Goal: Register for event/course

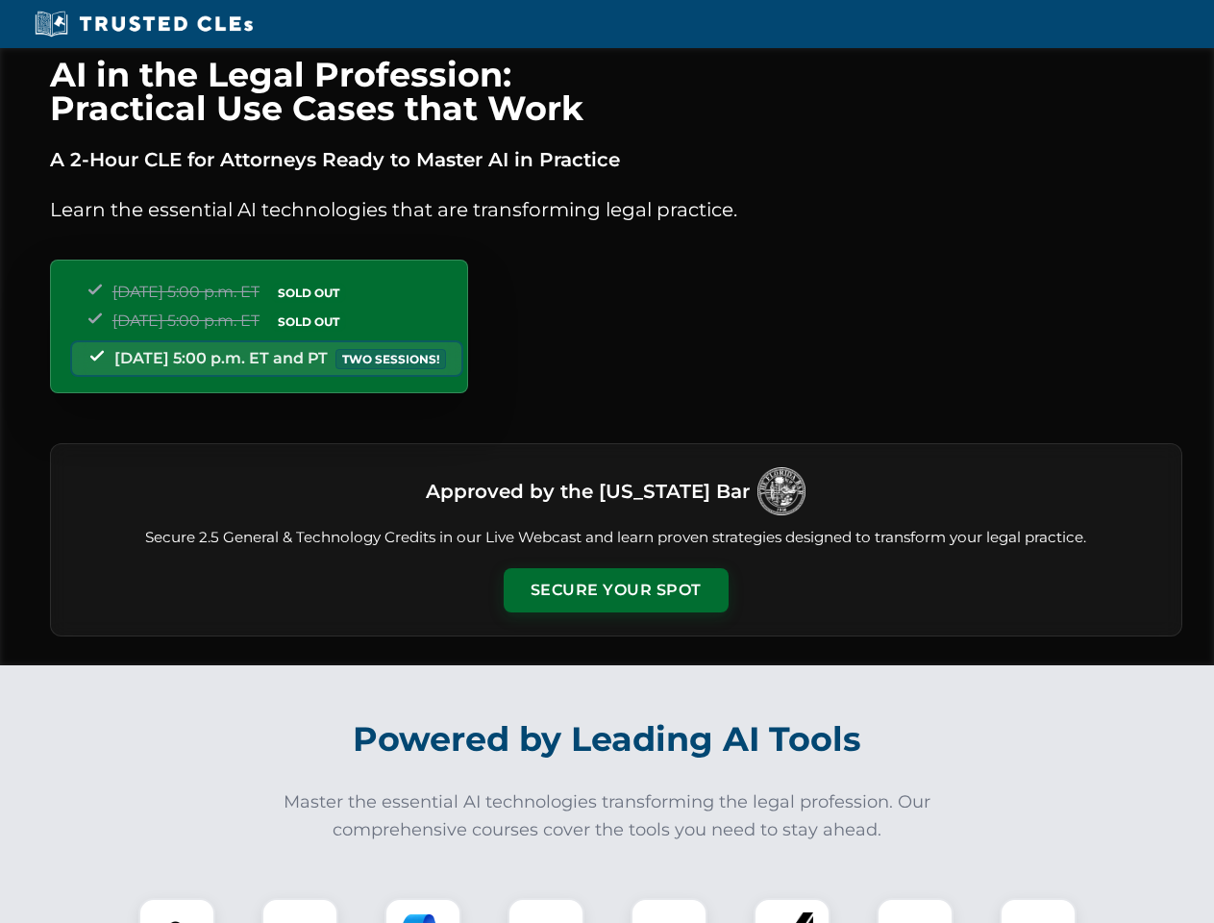
click at [615, 590] on button "Secure Your Spot" at bounding box center [616, 590] width 225 height 44
click at [177, 910] on img at bounding box center [177, 936] width 56 height 56
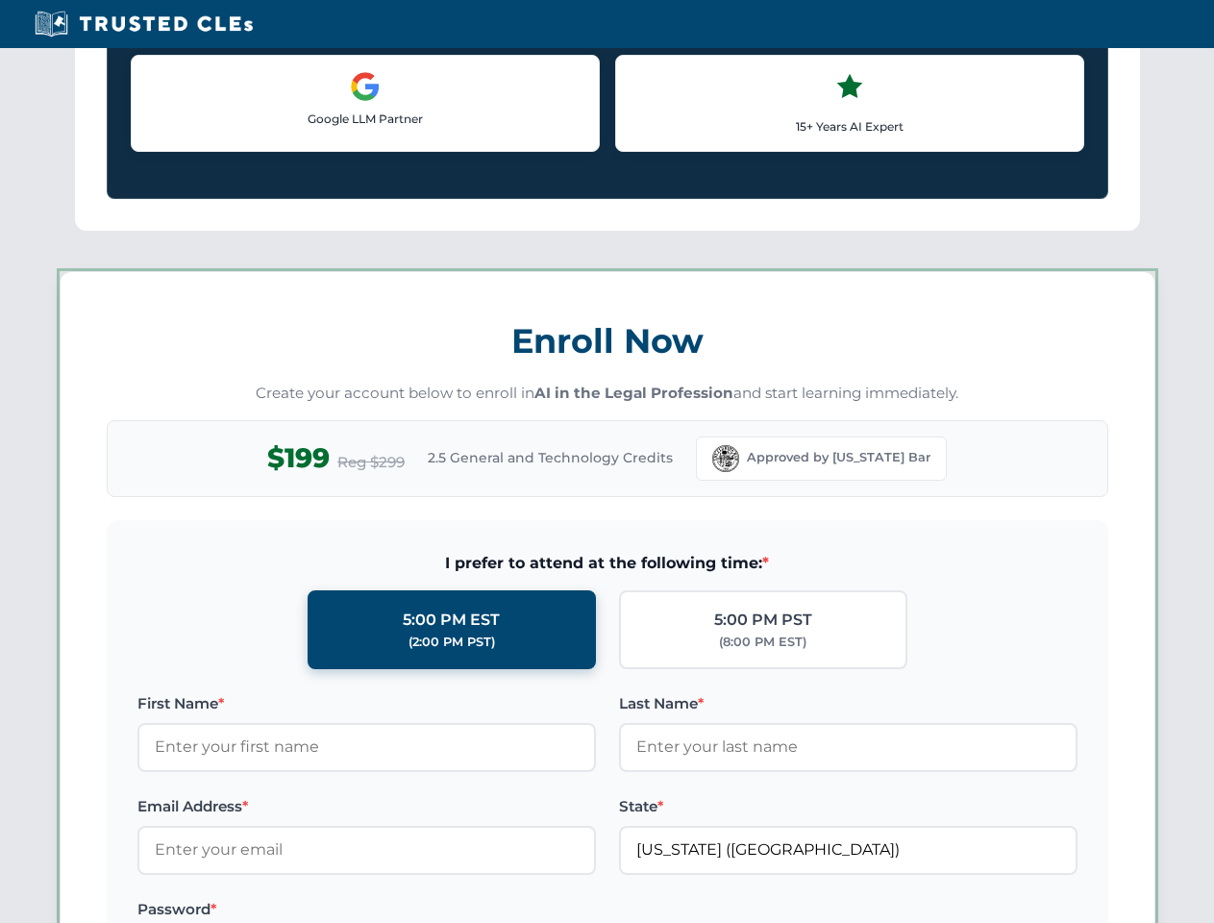
click at [546, 910] on label "Password *" at bounding box center [366, 909] width 458 height 23
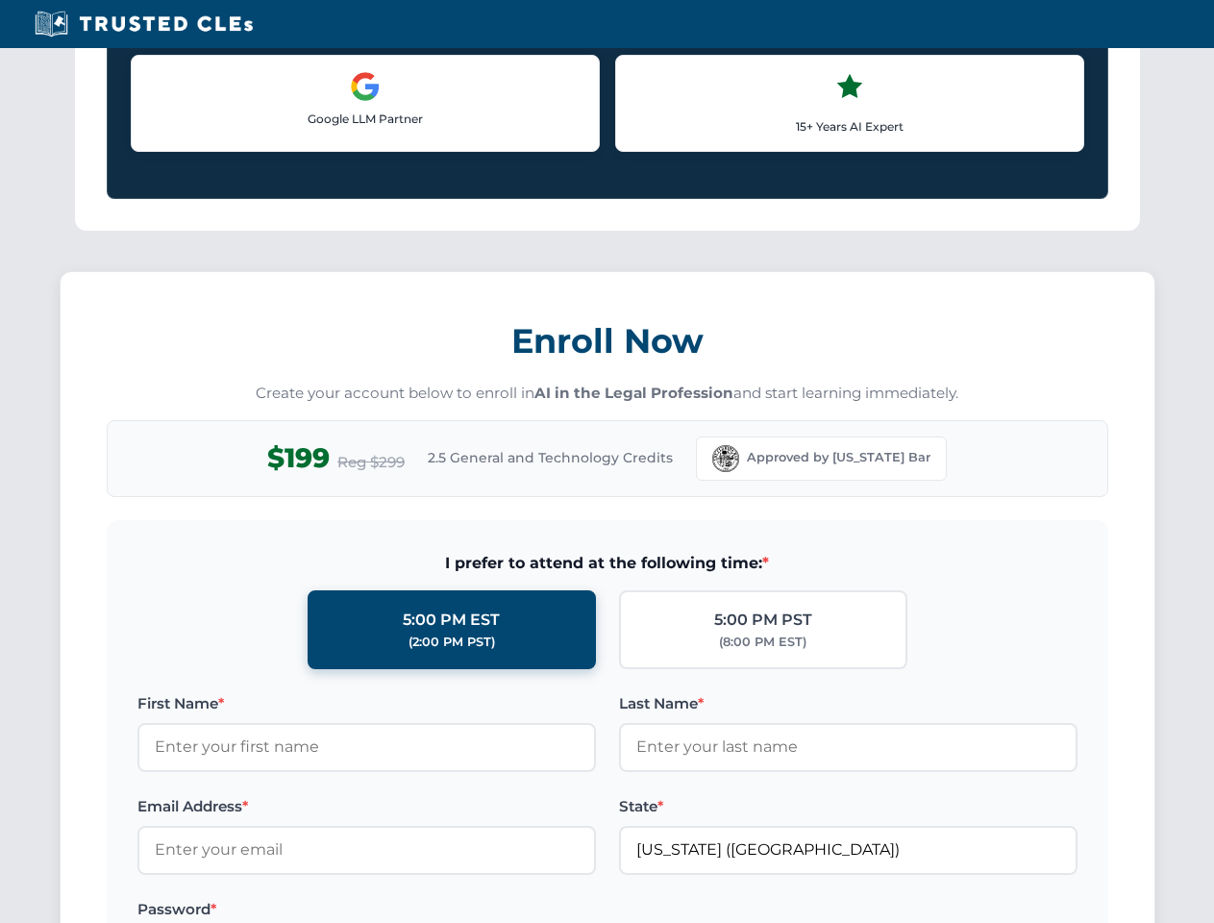
scroll to position [1886, 0]
